Goal: Browse casually: Explore the website without a specific task or goal

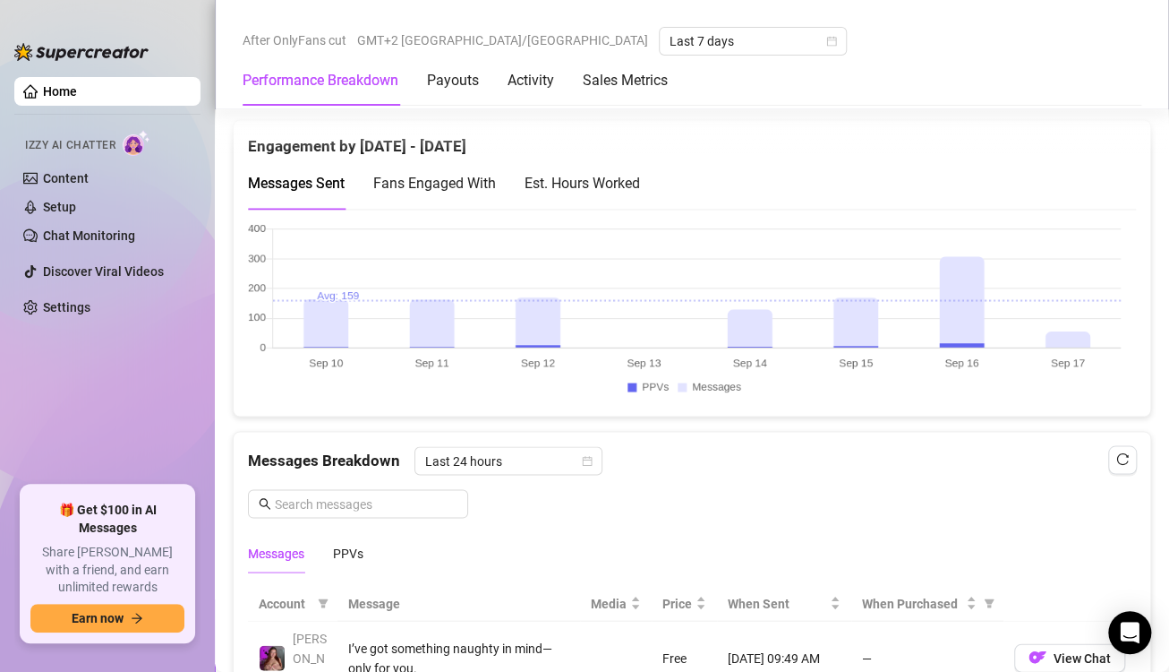
scroll to position [1254, 0]
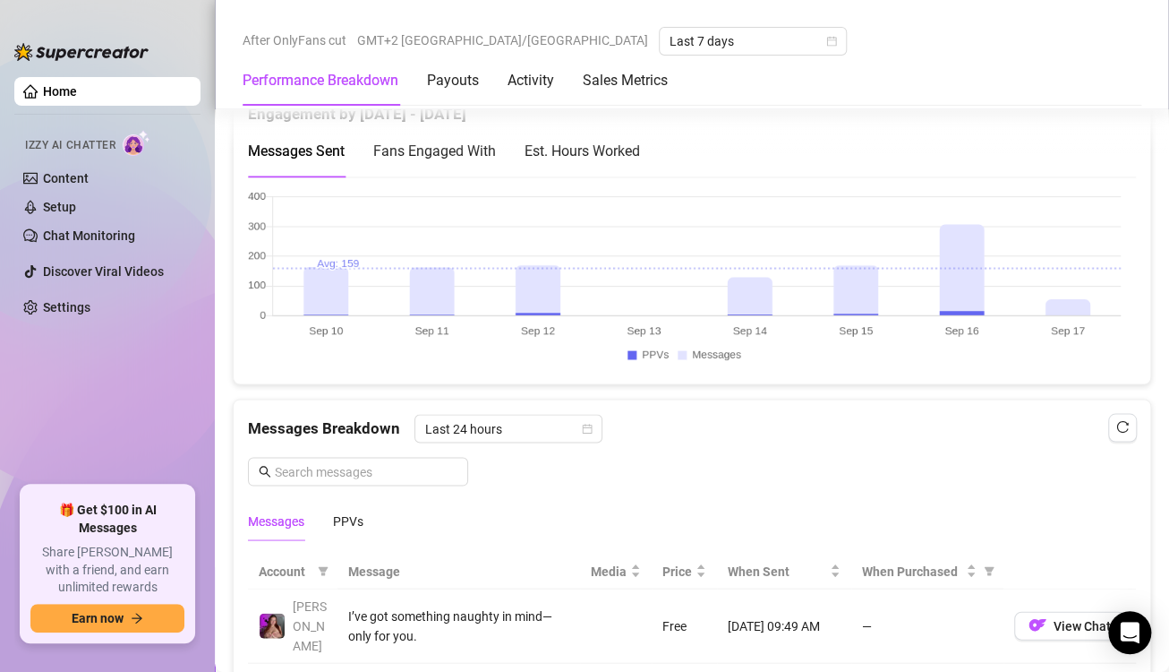
click at [1083, 294] on canvas at bounding box center [684, 279] width 873 height 179
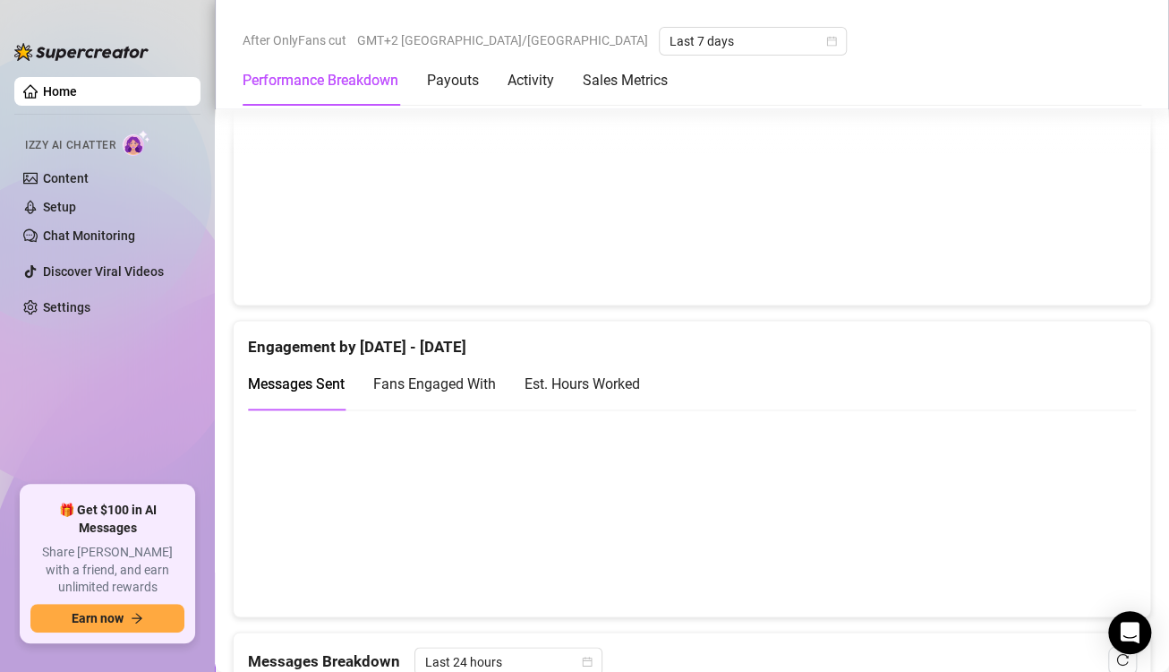
scroll to position [1074, 0]
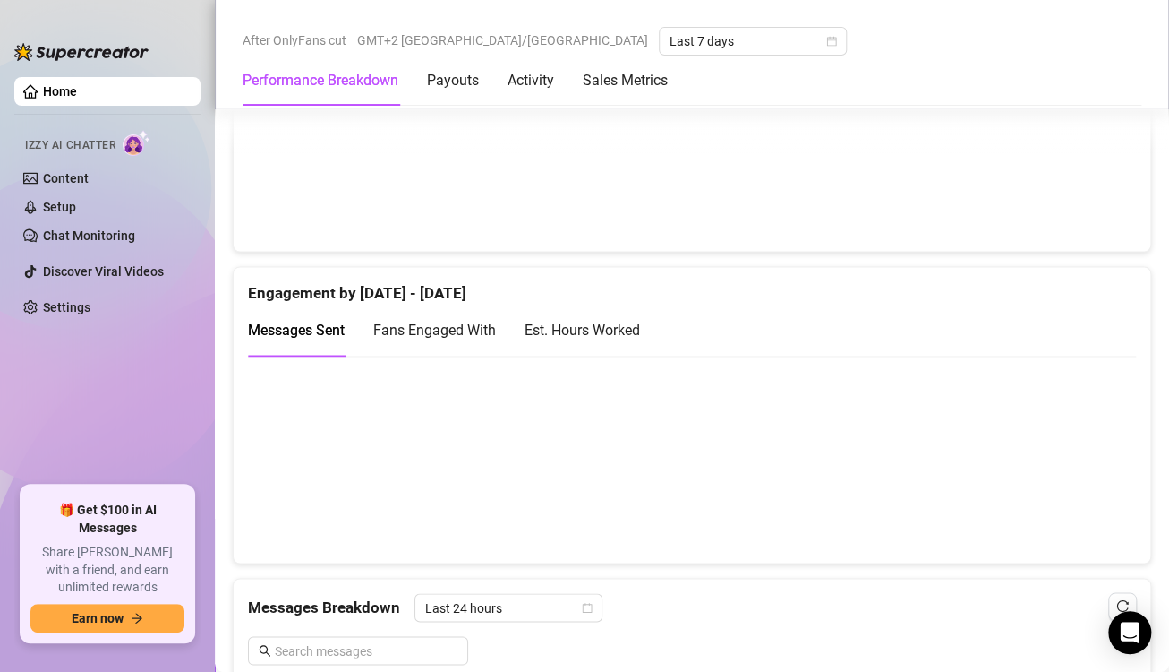
click at [1057, 483] on canvas at bounding box center [684, 458] width 873 height 179
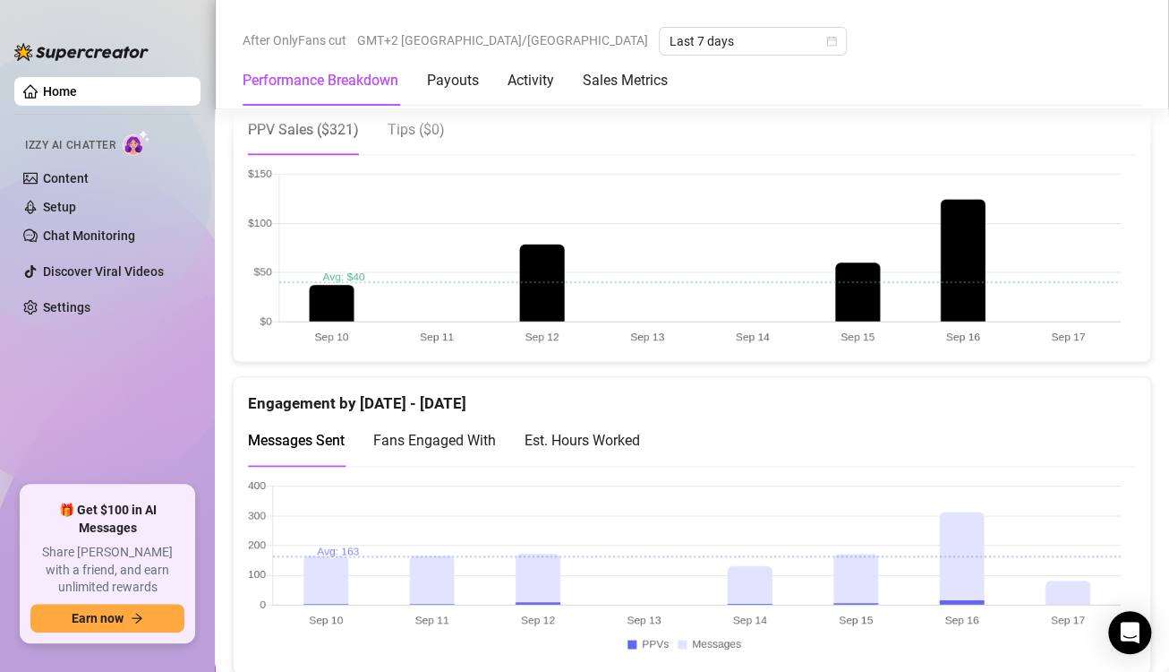
scroll to position [1074, 0]
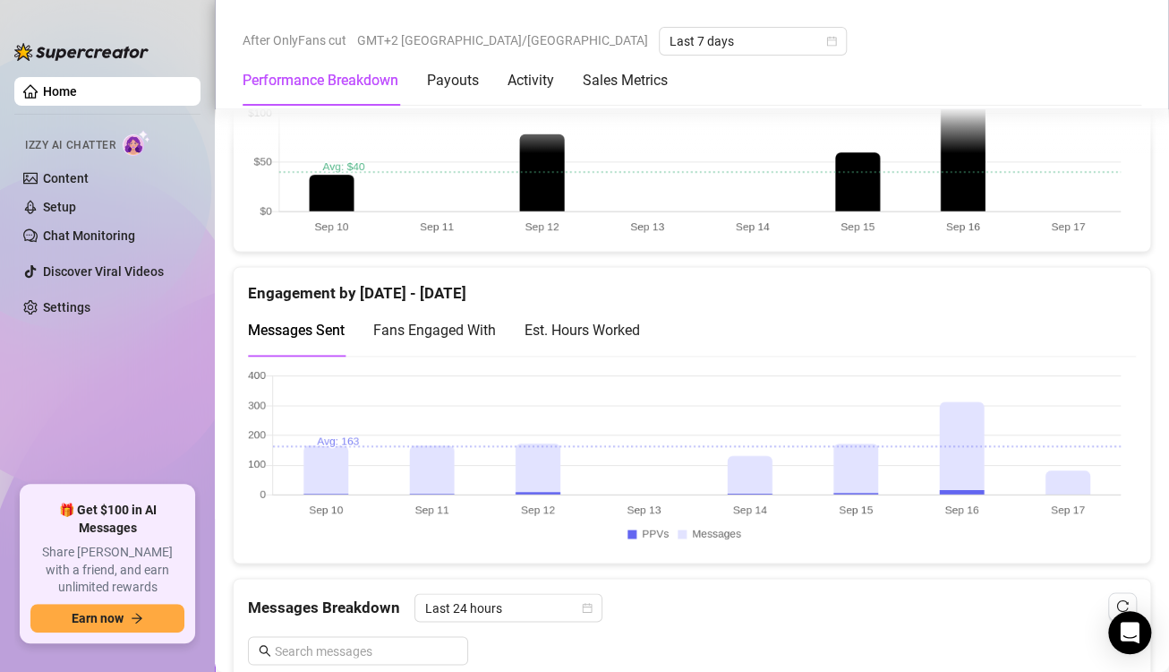
click at [1059, 466] on canvas at bounding box center [684, 458] width 873 height 179
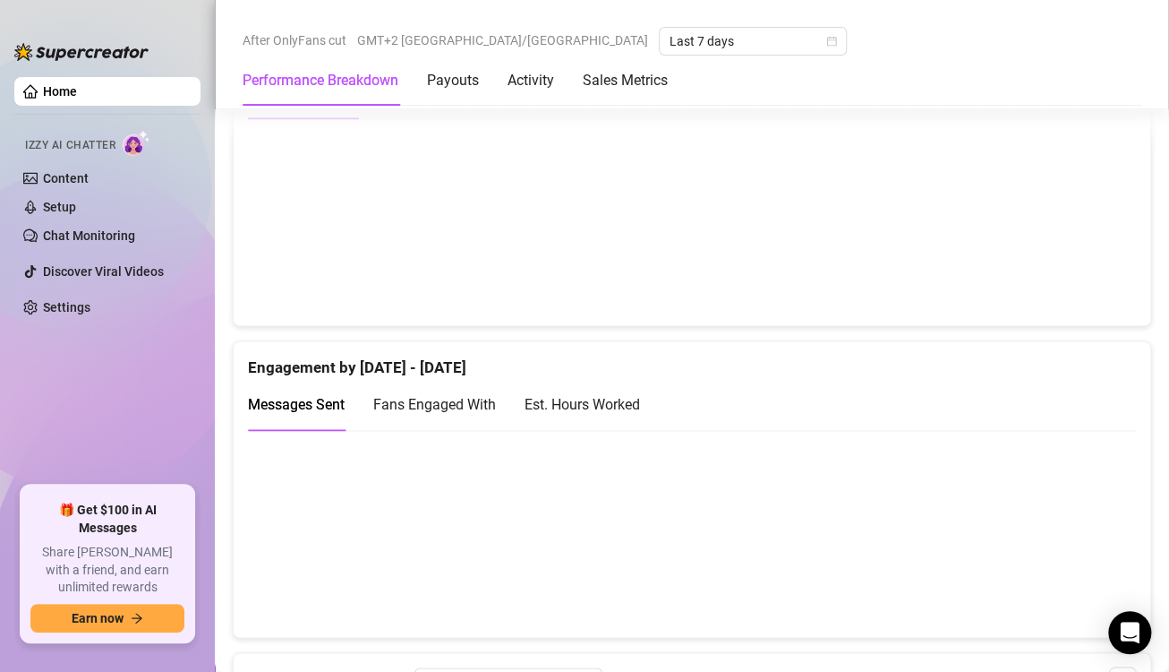
scroll to position [1074, 0]
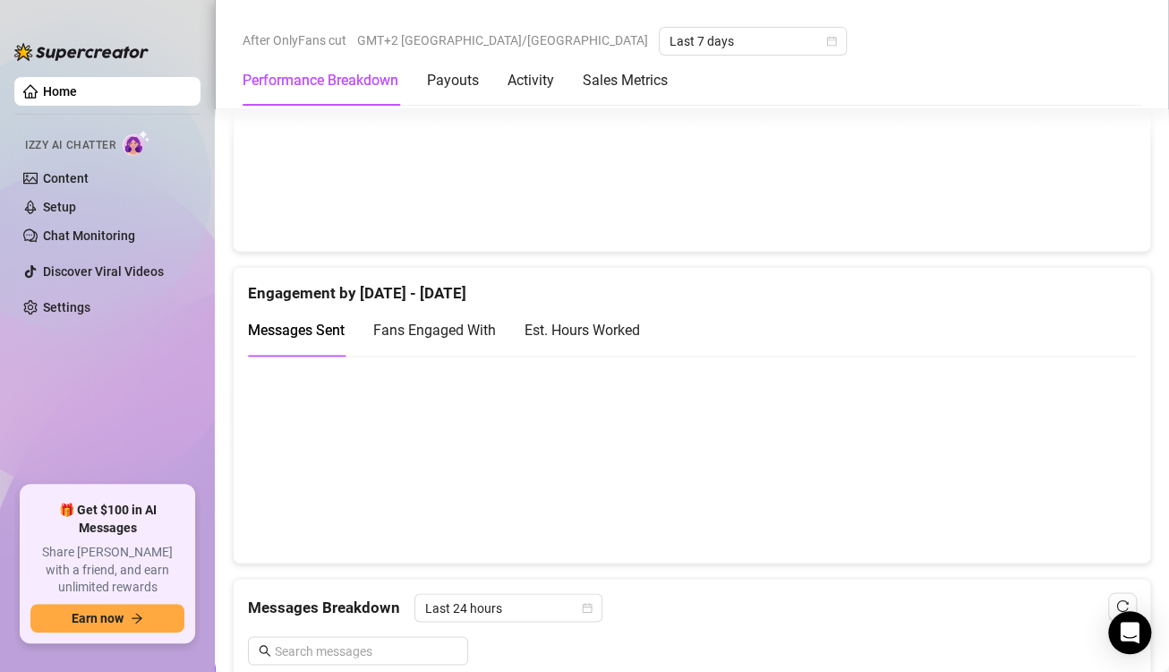
click at [1046, 469] on canvas at bounding box center [684, 458] width 873 height 179
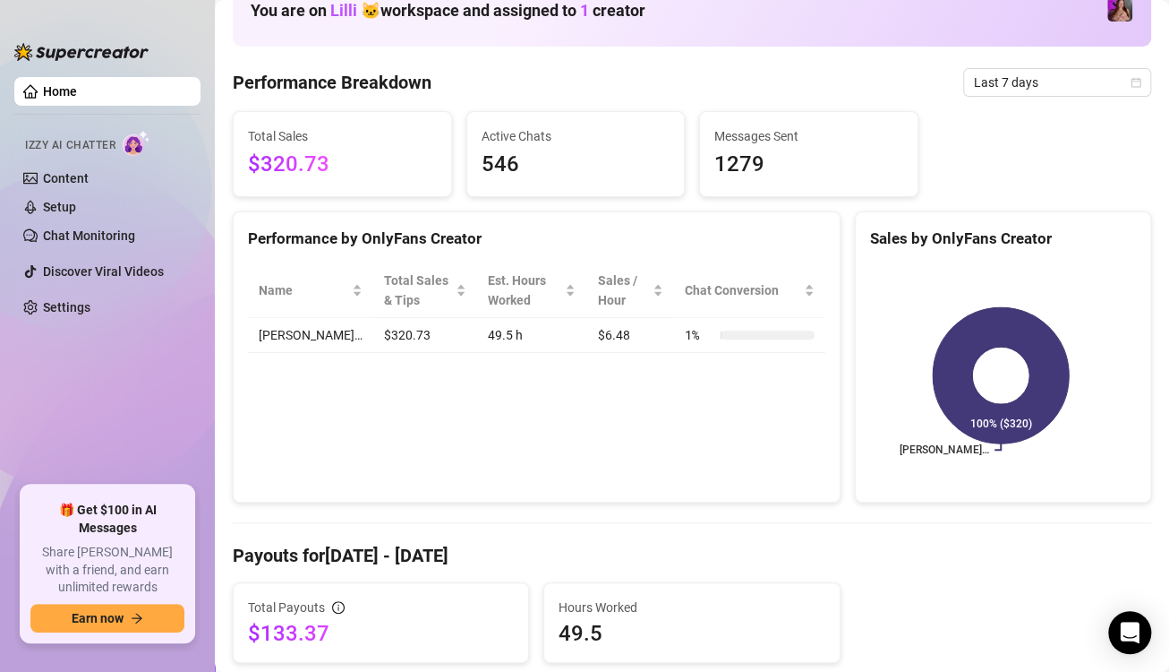
scroll to position [179, 0]
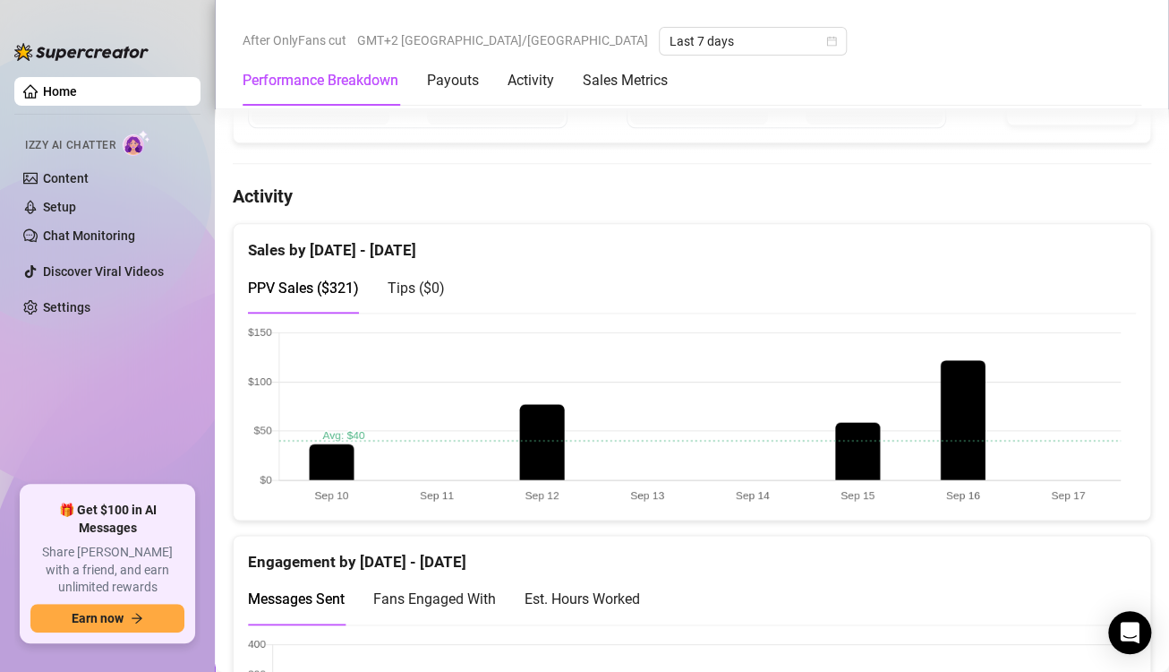
scroll to position [1343, 0]
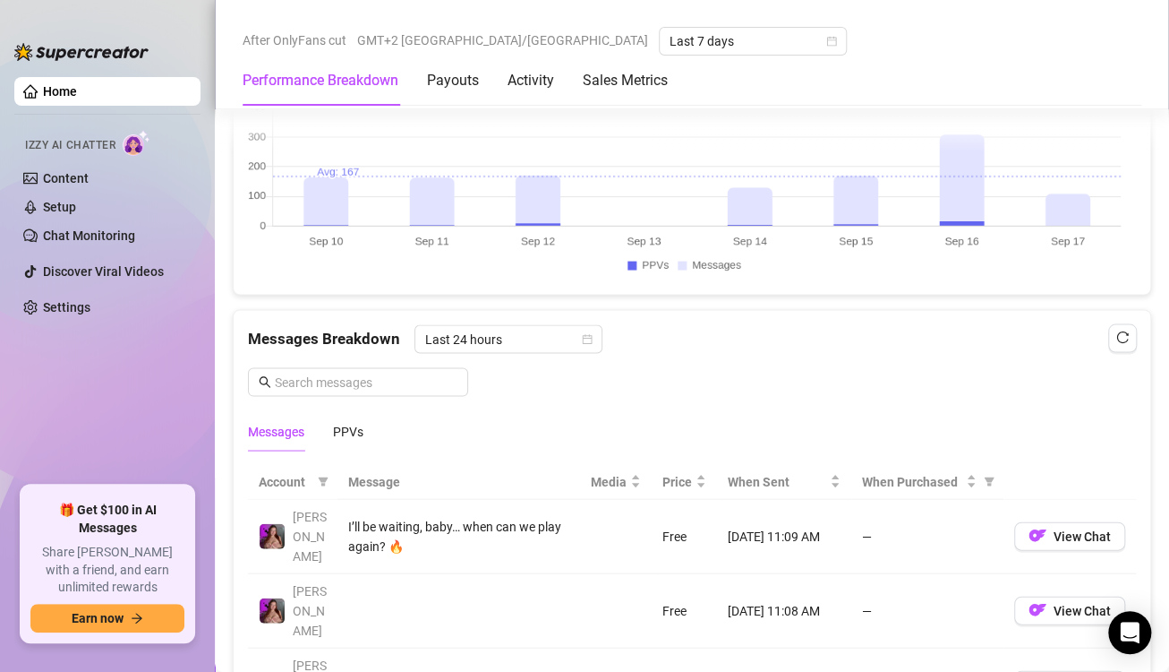
click at [1067, 181] on canvas at bounding box center [684, 189] width 873 height 179
click at [1061, 199] on canvas at bounding box center [684, 189] width 873 height 179
